Goal: Find specific page/section: Find specific page/section

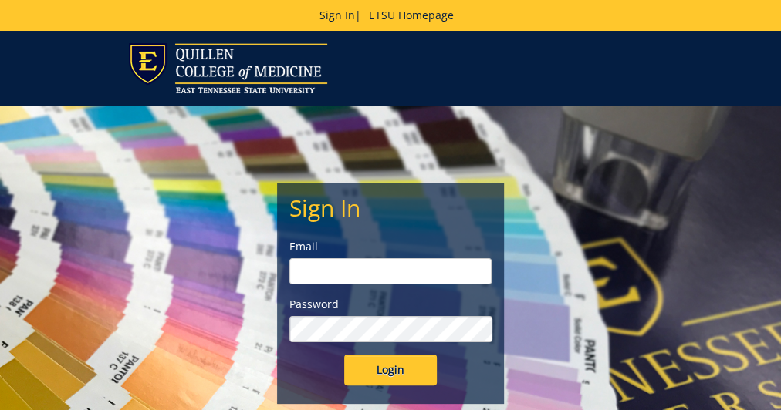
type input "[EMAIL_ADDRESS][DOMAIN_NAME]"
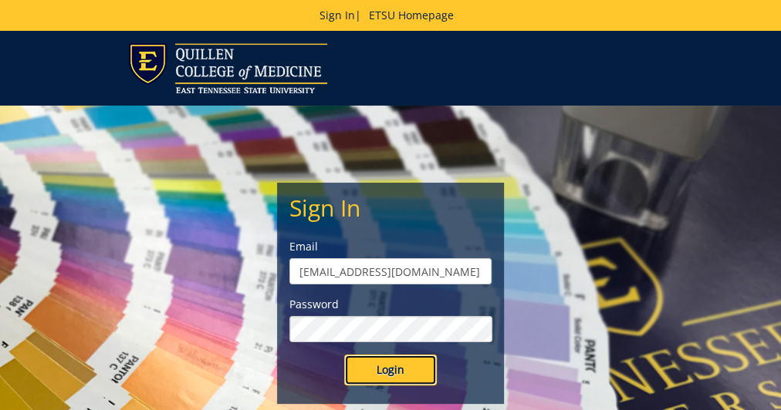
click at [399, 376] on input "Login" at bounding box center [390, 370] width 93 height 31
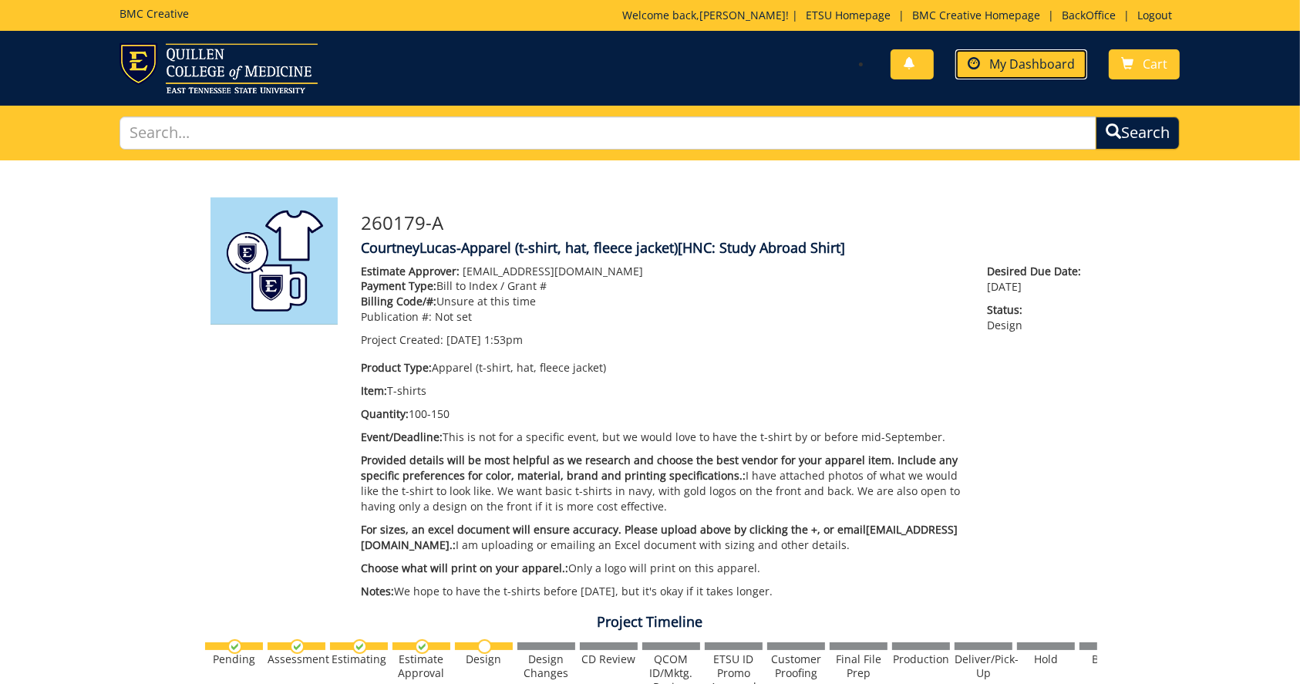
click at [780, 66] on span "My Dashboard" at bounding box center [1033, 64] width 86 height 17
